Goal: Transaction & Acquisition: Obtain resource

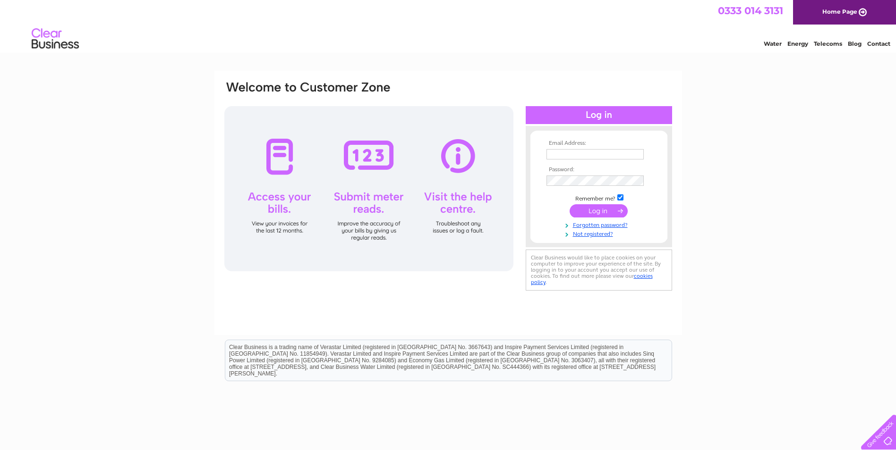
type input "accounts@electralearning.com"
click at [606, 210] on input "submit" at bounding box center [598, 210] width 58 height 13
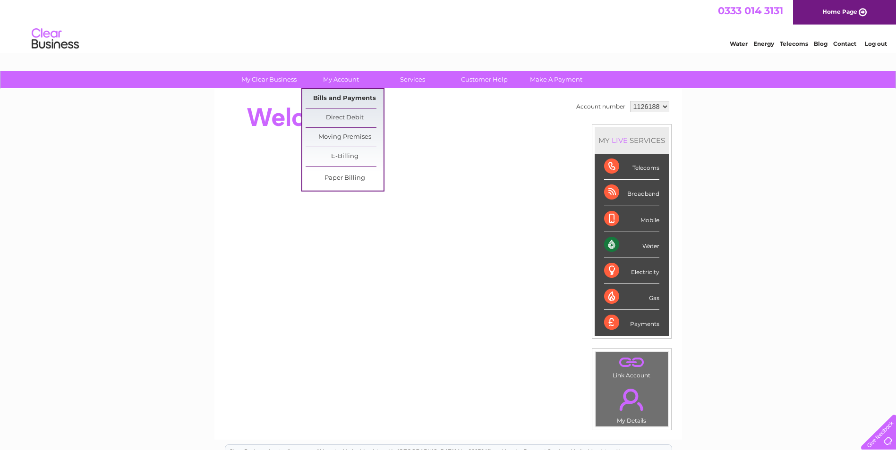
click at [350, 95] on link "Bills and Payments" at bounding box center [344, 98] width 78 height 19
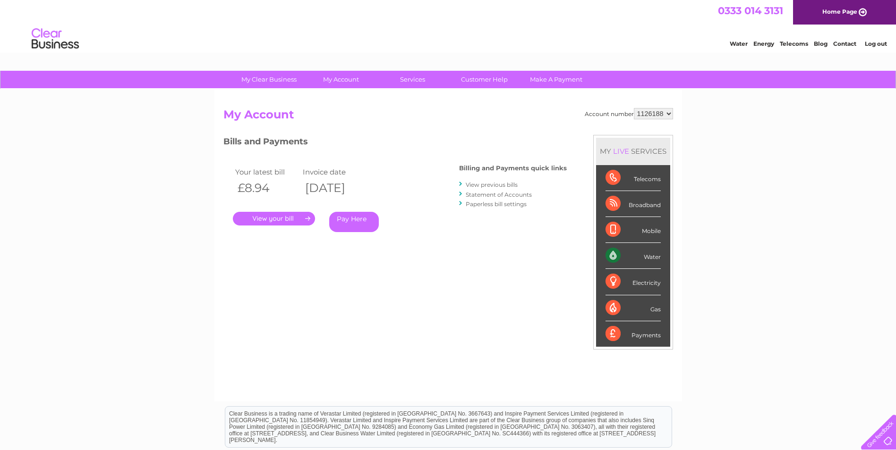
click at [272, 217] on link "." at bounding box center [274, 219] width 82 height 14
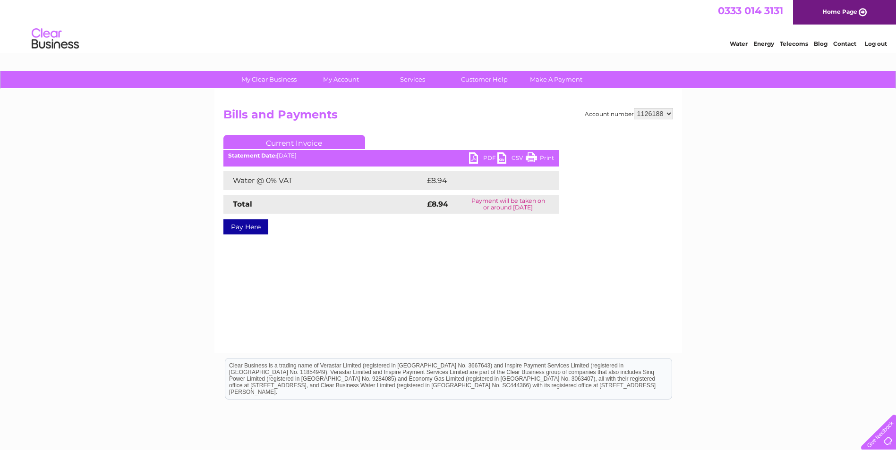
click at [486, 153] on link "PDF" at bounding box center [483, 160] width 28 height 14
click at [669, 112] on select "1126188 1126210" at bounding box center [653, 113] width 39 height 11
select select "1126210"
click at [634, 108] on select "1126188 1126210" at bounding box center [653, 113] width 39 height 11
click at [480, 154] on link "PDF" at bounding box center [483, 160] width 28 height 14
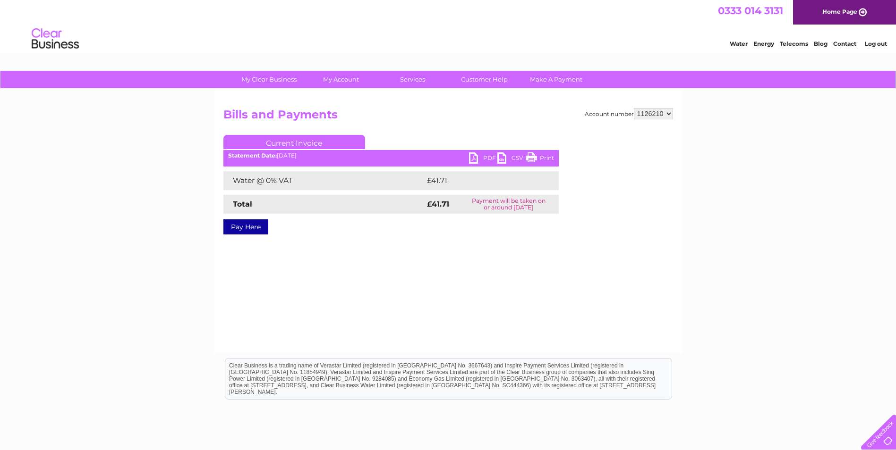
click at [835, 172] on div "My Clear Business Login Details My Details My Preferences Link Account My Accou…" at bounding box center [448, 293] width 896 height 444
click at [877, 42] on link "Log out" at bounding box center [876, 43] width 22 height 7
